Goal: Task Accomplishment & Management: Manage account settings

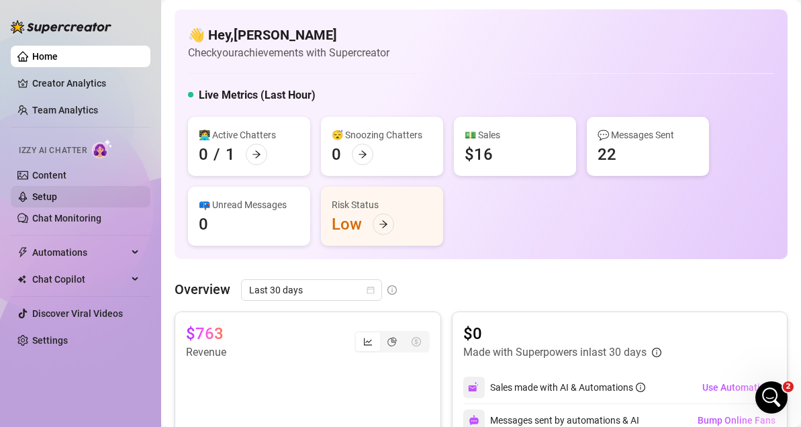
click at [40, 195] on link "Setup" at bounding box center [44, 196] width 25 height 11
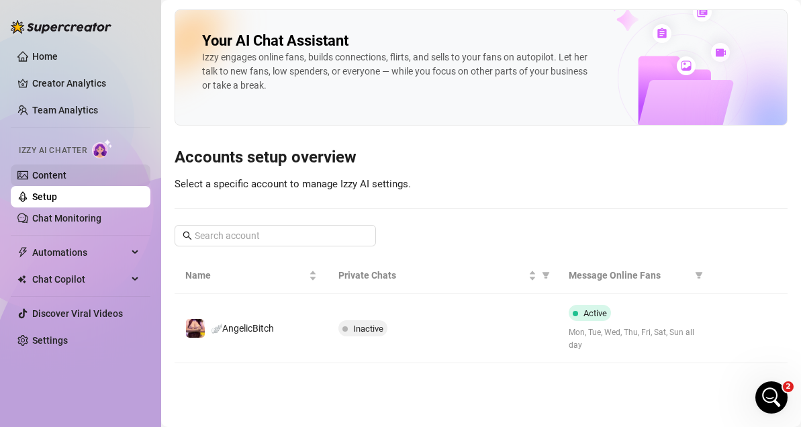
click at [51, 181] on link "Content" at bounding box center [49, 175] width 34 height 11
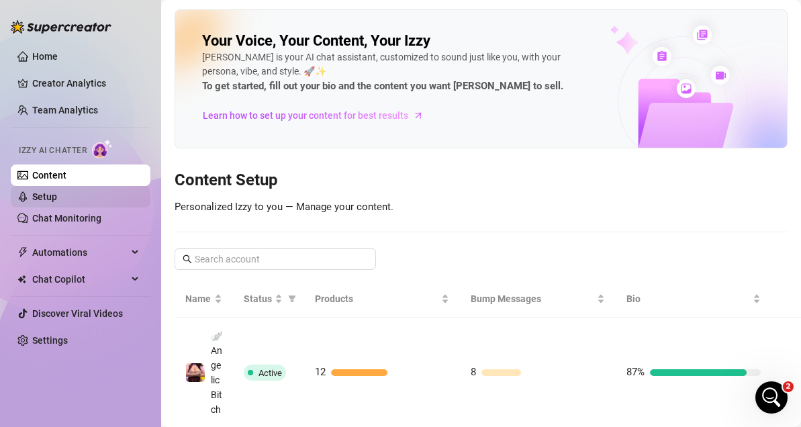
click at [57, 195] on link "Setup" at bounding box center [44, 196] width 25 height 11
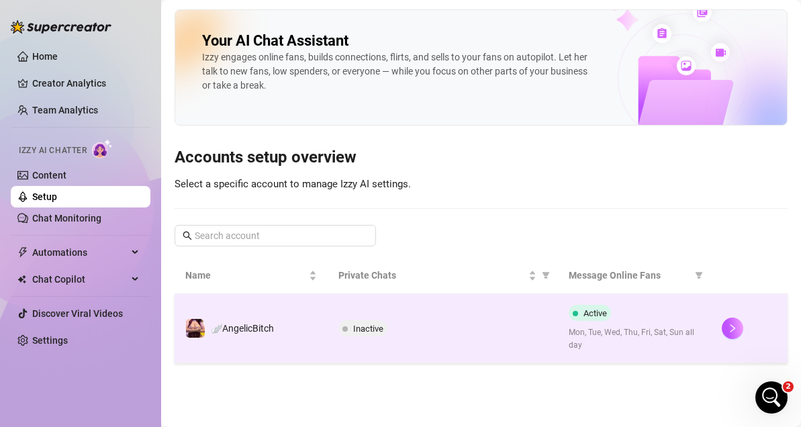
click at [369, 328] on span "Inactive" at bounding box center [368, 329] width 30 height 10
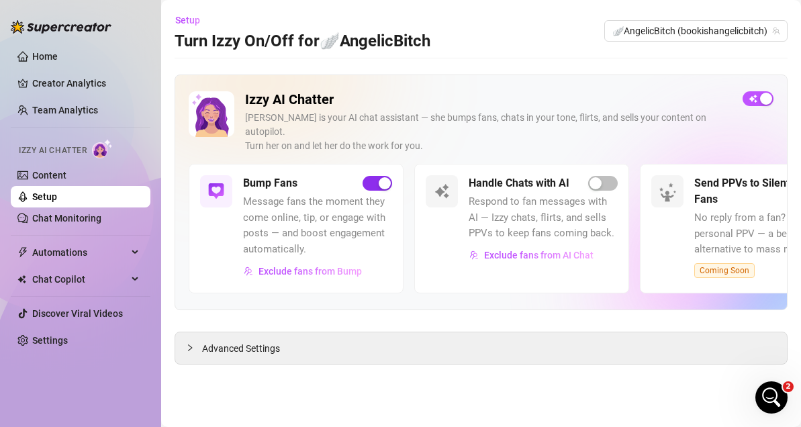
click at [375, 176] on span "button" at bounding box center [378, 183] width 30 height 15
